Goal: Check status: Check status

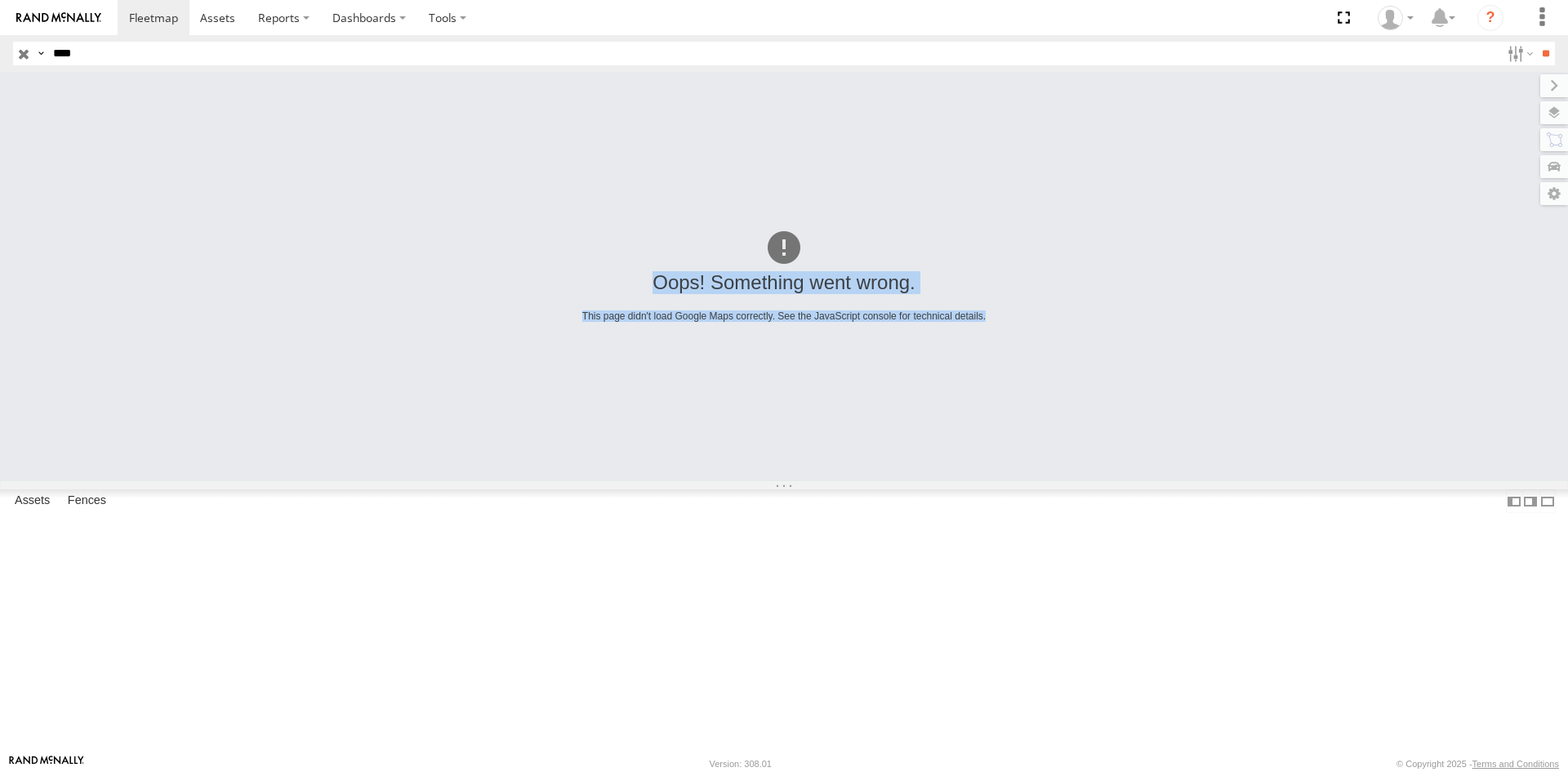
drag, startPoint x: 1323, startPoint y: 327, endPoint x: 1243, endPoint y: 426, distance: 127.3
click at [1266, 436] on div "Oops! Something went wrong. This page didn't load Google Maps correctly. See th…" at bounding box center [784, 276] width 1568 height 409
click at [1109, 247] on div "Oops! Something went wrong. This page didn't load Google Maps correctly. See th…" at bounding box center [784, 276] width 1568 height 409
